Goal: Register for event/course

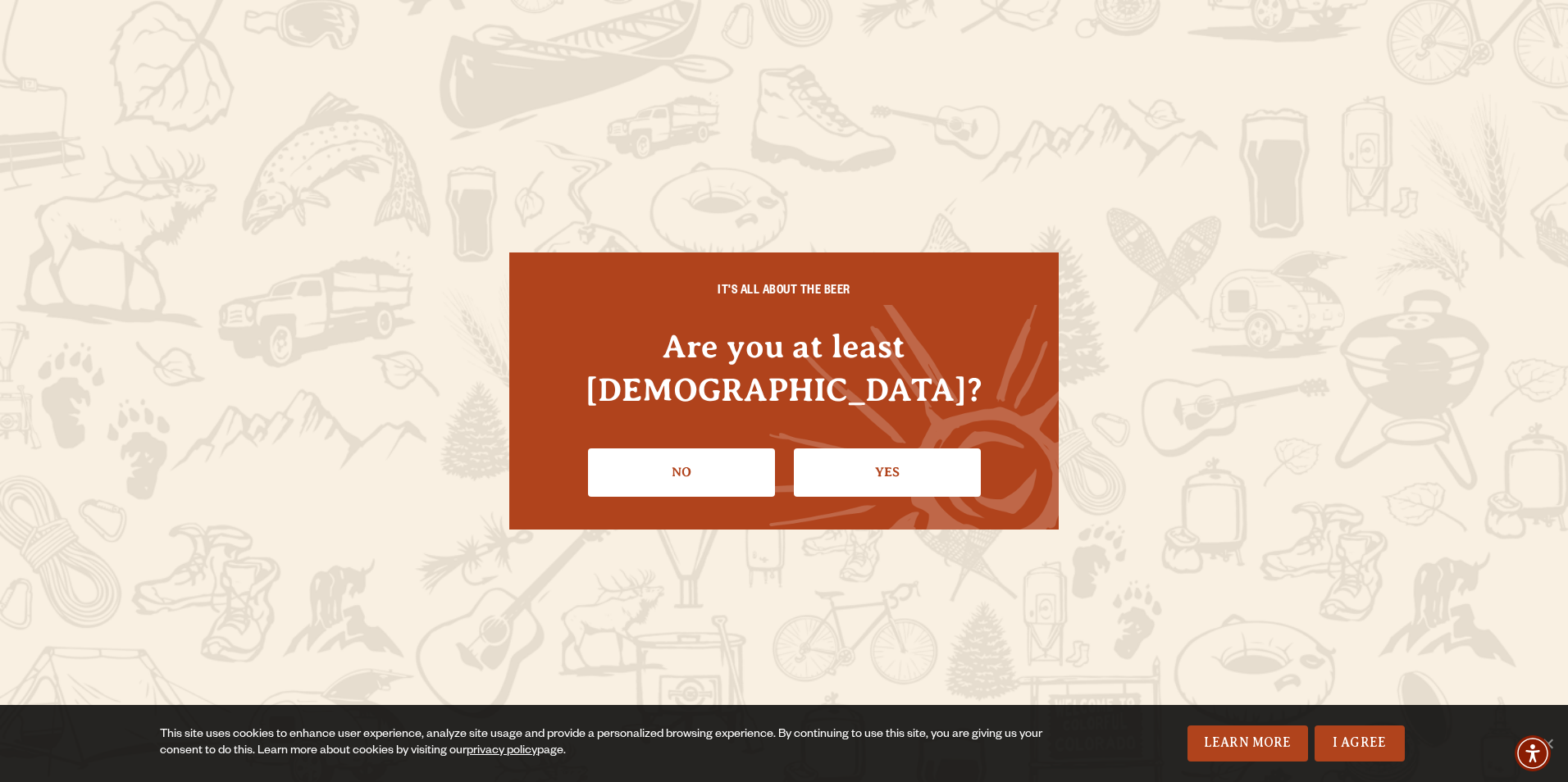
click at [905, 448] on link "Yes" at bounding box center [886, 472] width 187 height 47
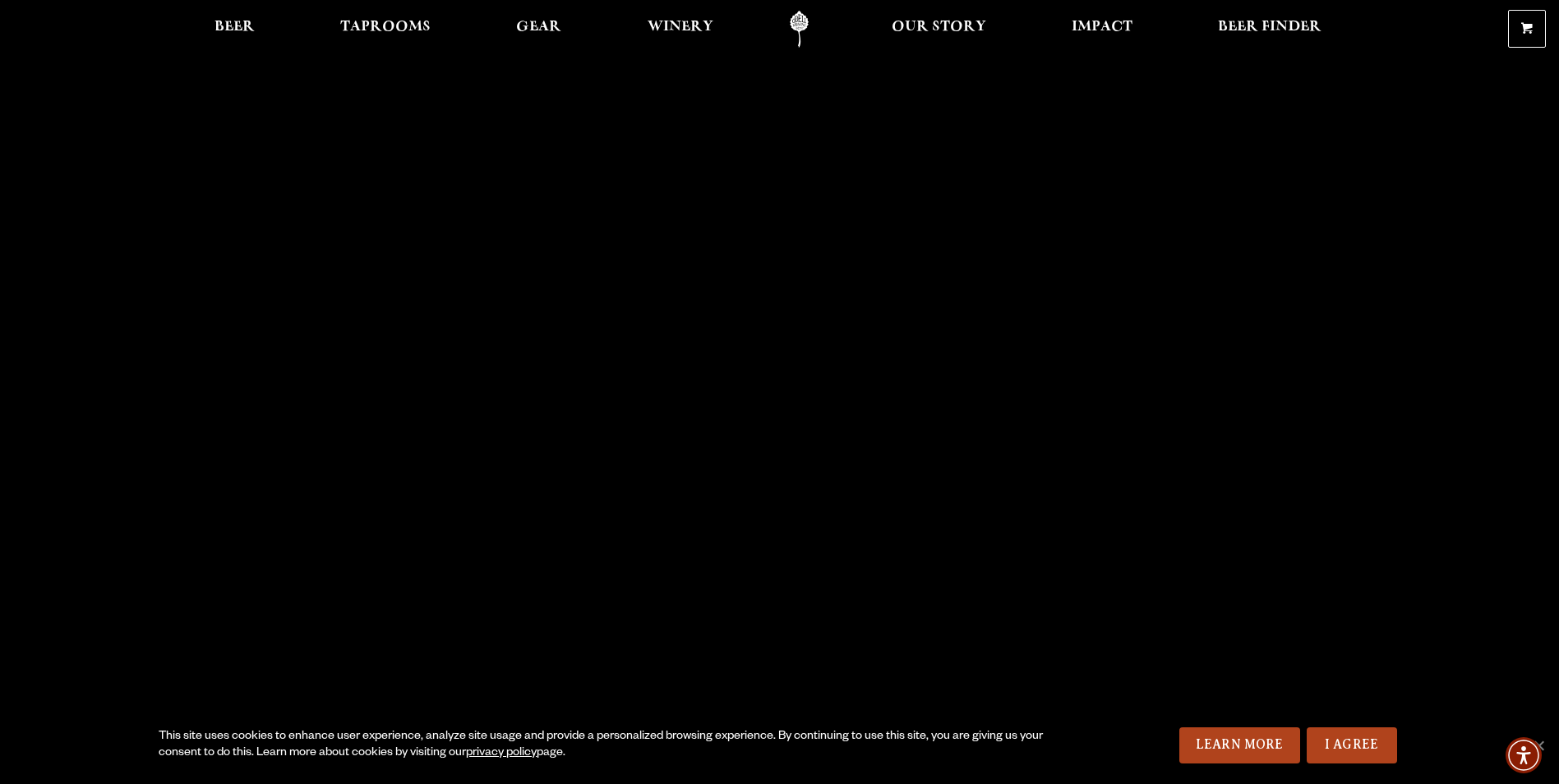
click at [388, 20] on span "Taprooms" at bounding box center [385, 27] width 91 height 14
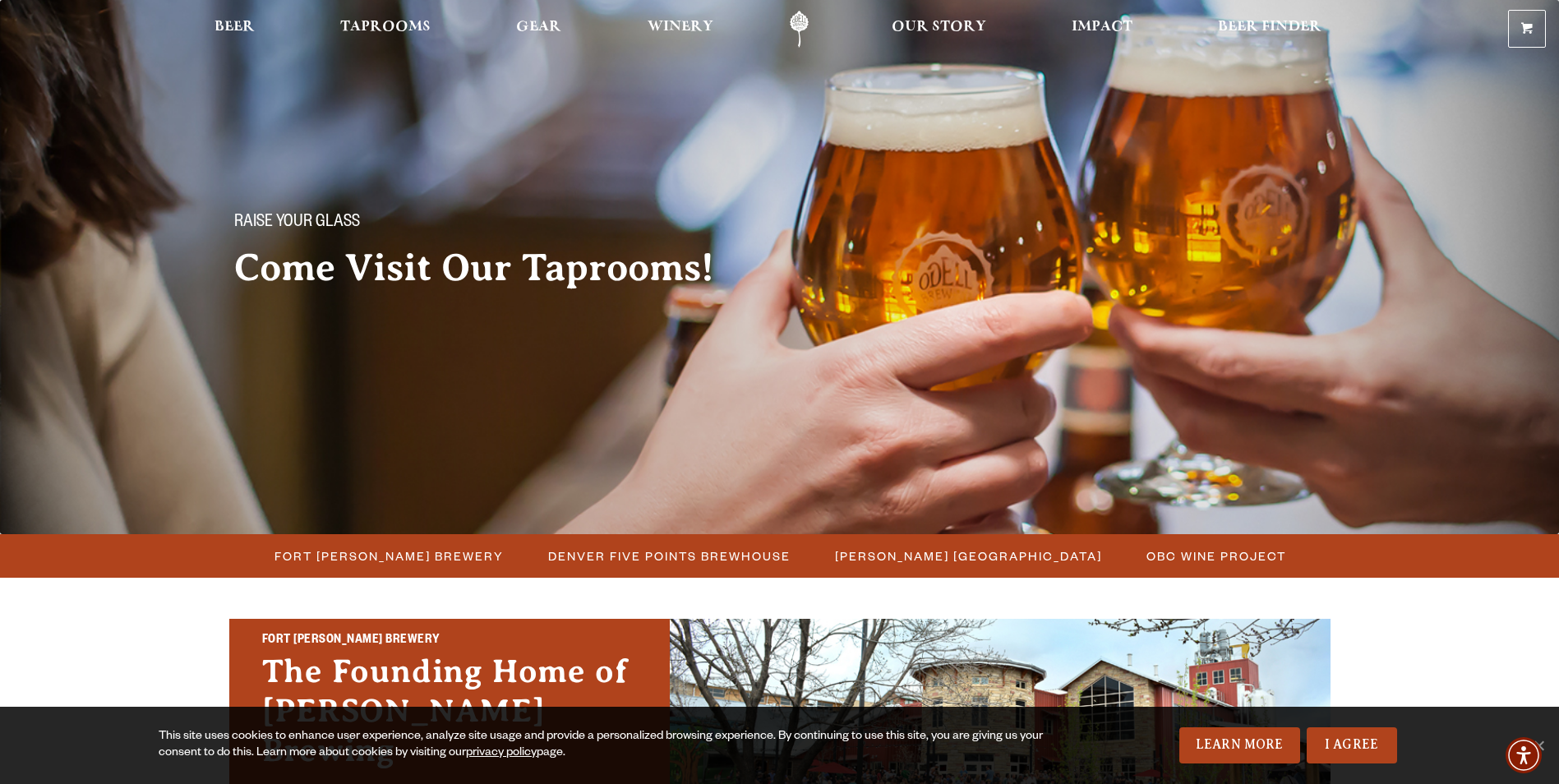
click at [1022, 551] on span "[PERSON_NAME] [GEOGRAPHIC_DATA]" at bounding box center [968, 556] width 267 height 24
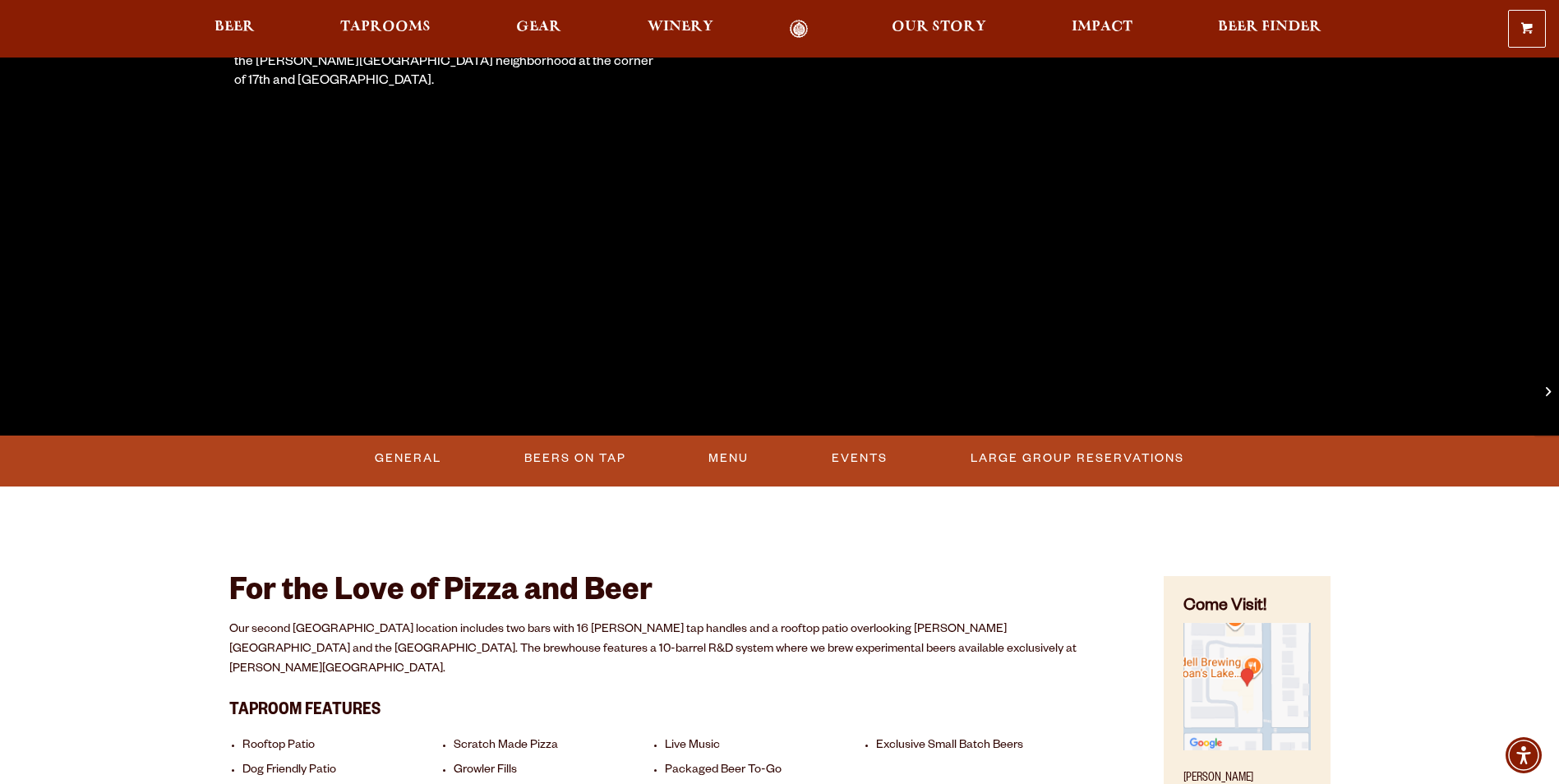
scroll to position [411, 0]
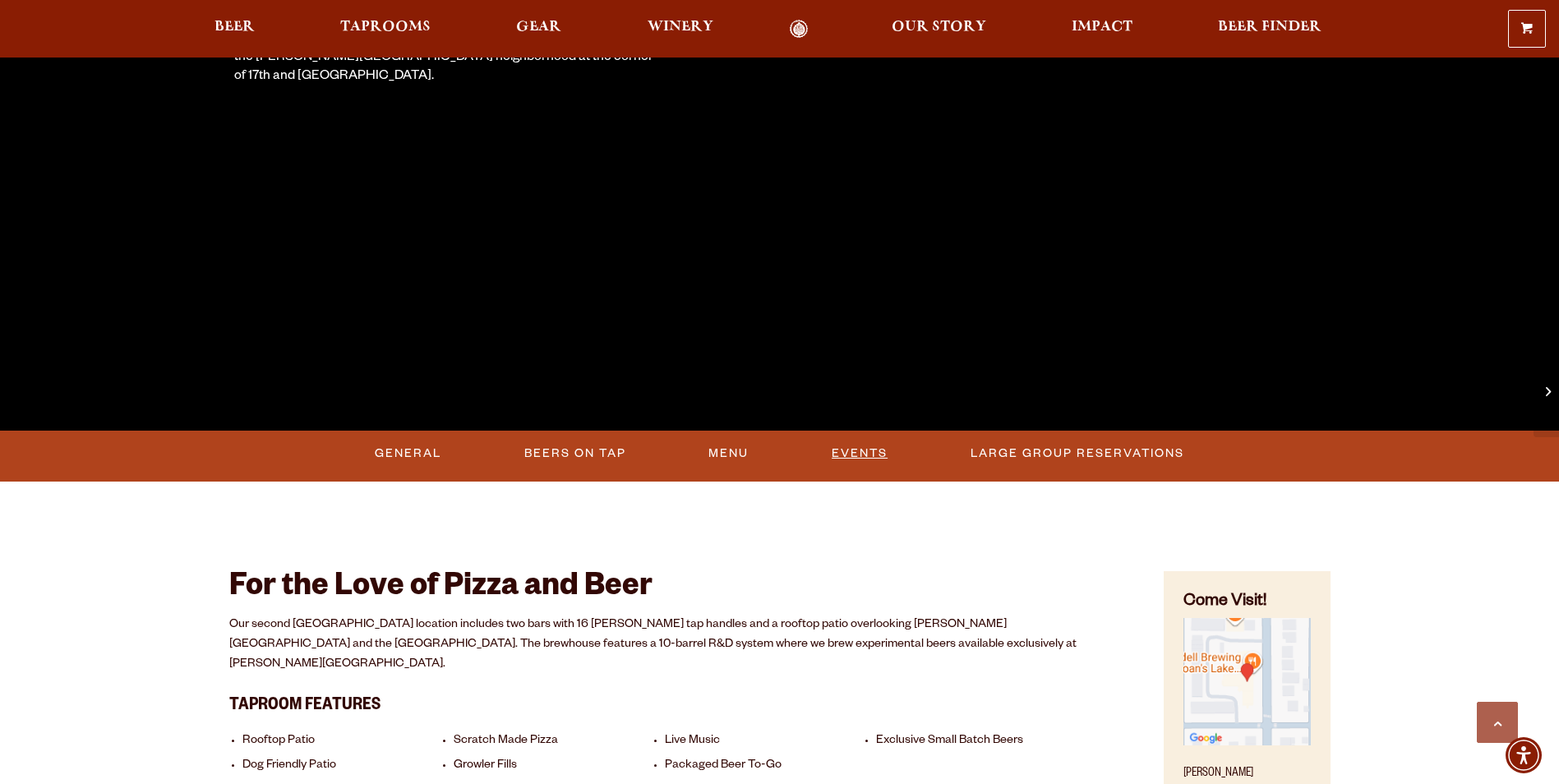
click at [879, 444] on link "Events" at bounding box center [859, 453] width 69 height 38
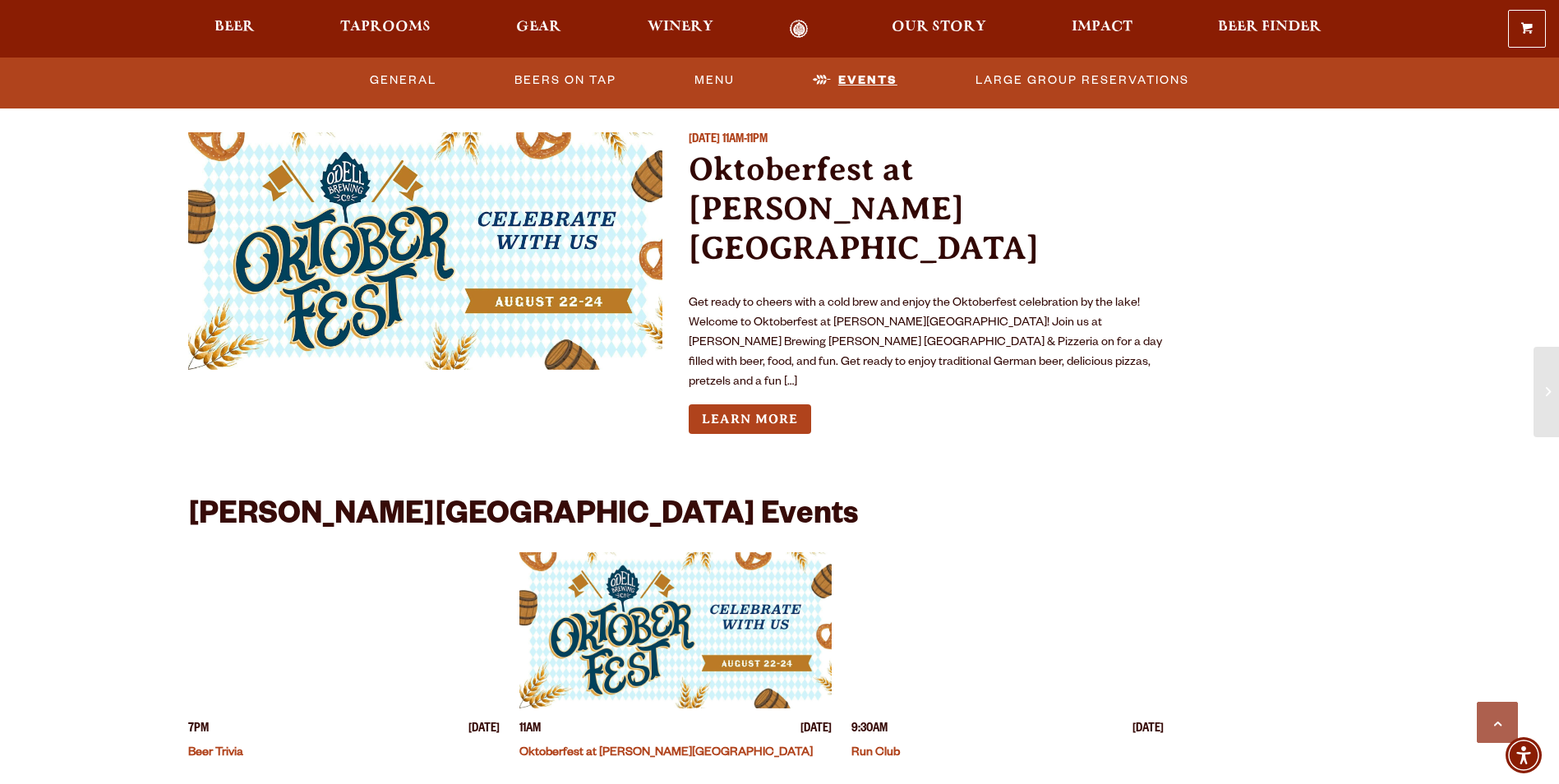
scroll to position [1747, 0]
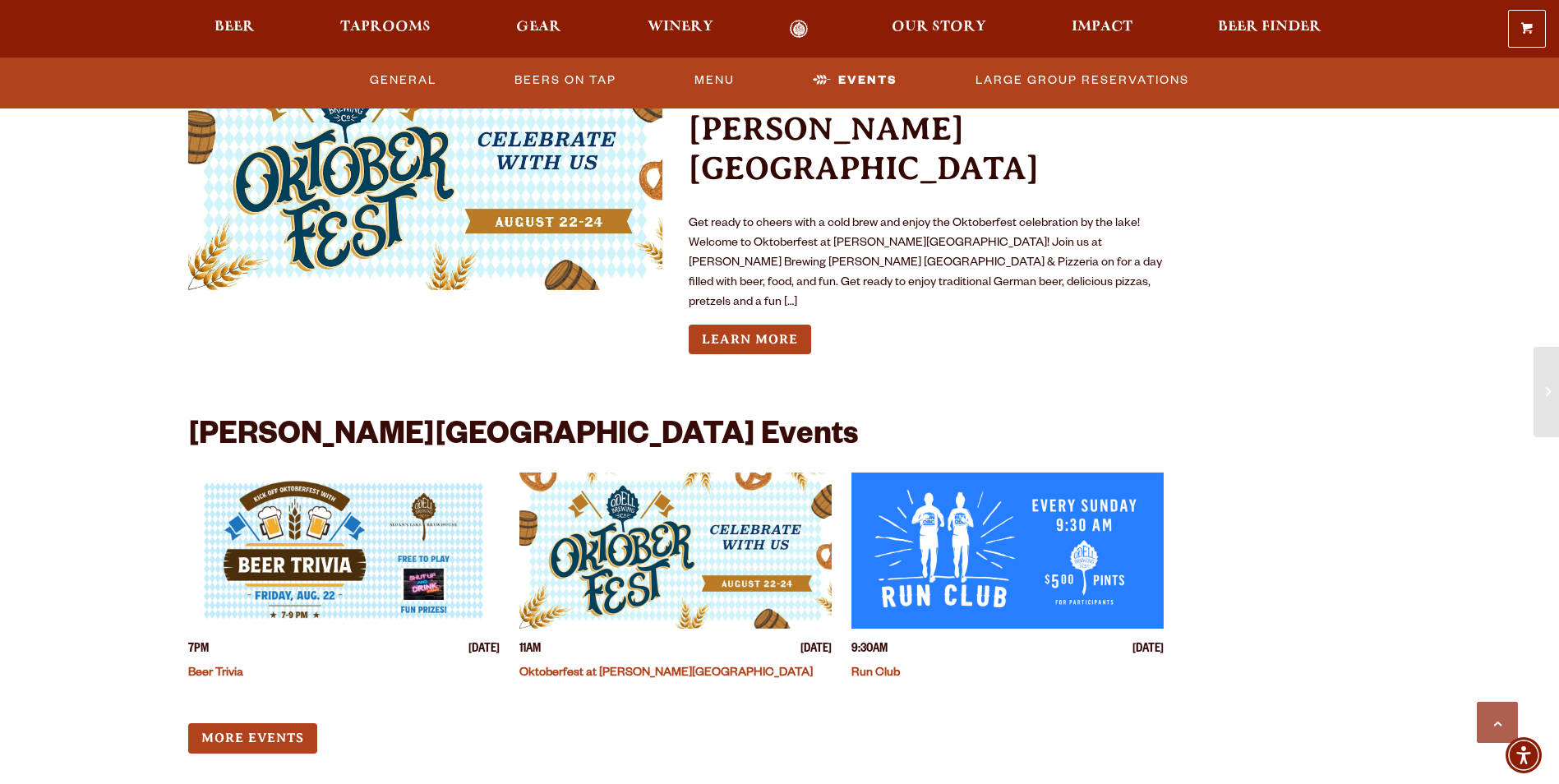
click at [708, 472] on img "View event details" at bounding box center [676, 550] width 312 height 156
